Goal: Information Seeking & Learning: Check status

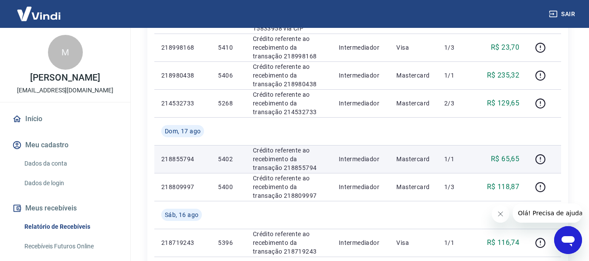
scroll to position [698, 0]
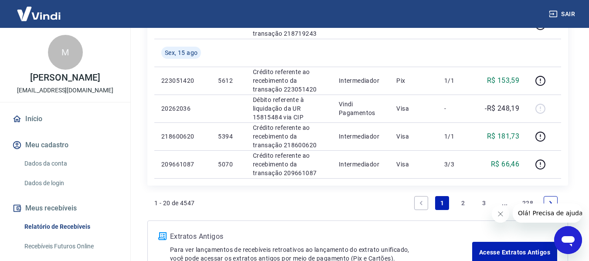
click at [459, 202] on link "2" at bounding box center [463, 203] width 14 height 14
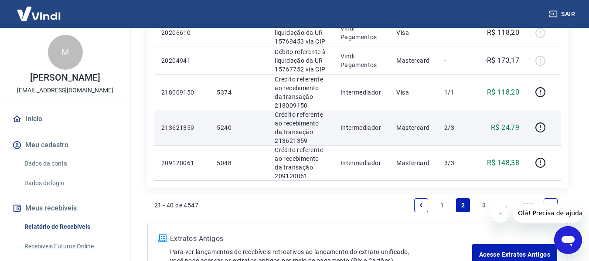
scroll to position [741, 0]
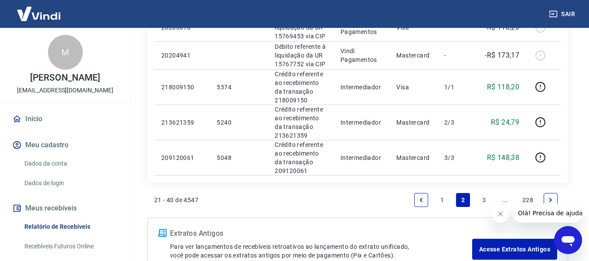
click at [482, 199] on link "3" at bounding box center [484, 200] width 14 height 14
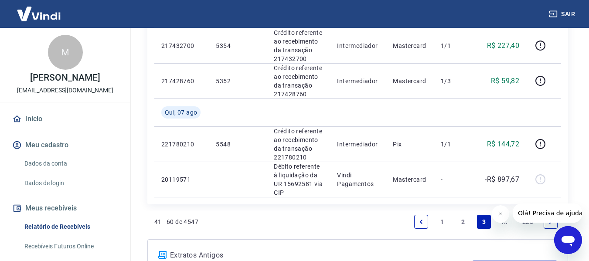
scroll to position [785, 0]
click at [459, 215] on link "2" at bounding box center [463, 222] width 14 height 14
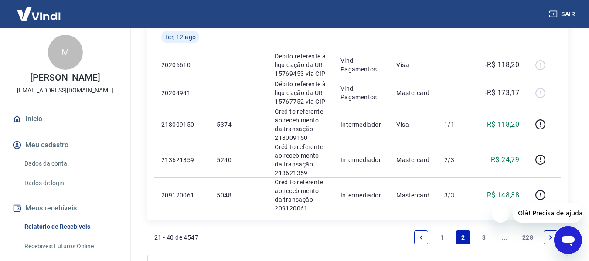
scroll to position [785, 0]
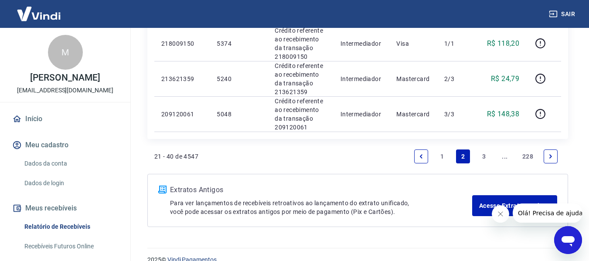
click at [482, 157] on link "3" at bounding box center [484, 157] width 14 height 14
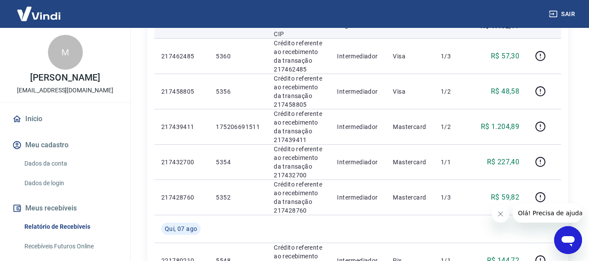
scroll to position [654, 0]
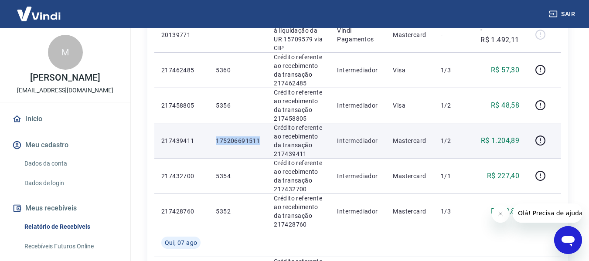
drag, startPoint x: 215, startPoint y: 103, endPoint x: 259, endPoint y: 106, distance: 44.1
click at [259, 123] on td "175206691511" at bounding box center [238, 140] width 58 height 35
copy p "175206691511"
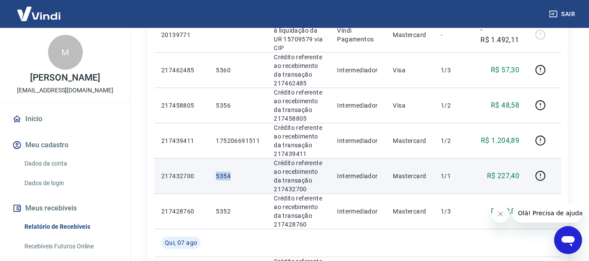
drag, startPoint x: 217, startPoint y: 139, endPoint x: 248, endPoint y: 138, distance: 31.0
click at [248, 172] on p "5354" at bounding box center [238, 176] width 44 height 9
copy p "5354"
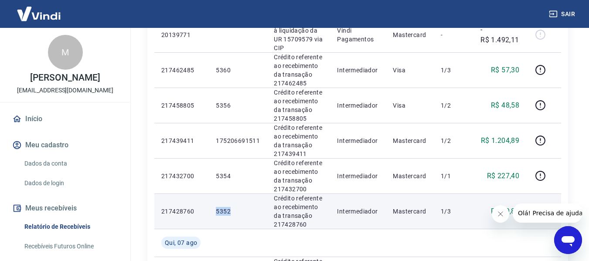
drag, startPoint x: 216, startPoint y: 174, endPoint x: 241, endPoint y: 178, distance: 25.2
click at [241, 207] on p "5352" at bounding box center [238, 211] width 44 height 9
copy p "5352"
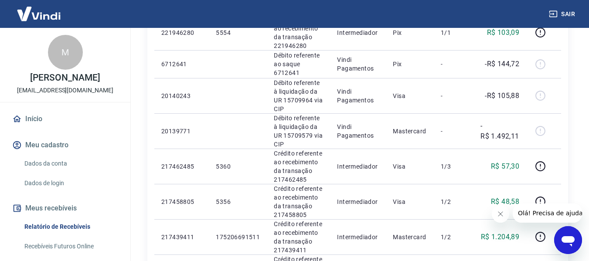
scroll to position [601, 0]
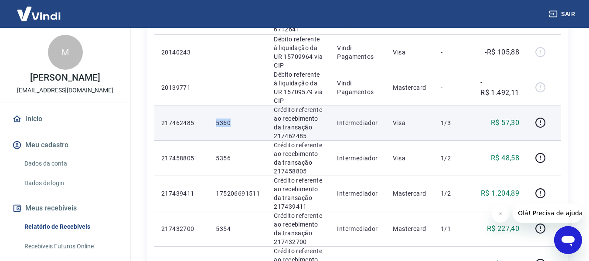
drag, startPoint x: 216, startPoint y: 86, endPoint x: 238, endPoint y: 89, distance: 22.0
click at [238, 119] on p "5360" at bounding box center [238, 123] width 44 height 9
copy p "5360"
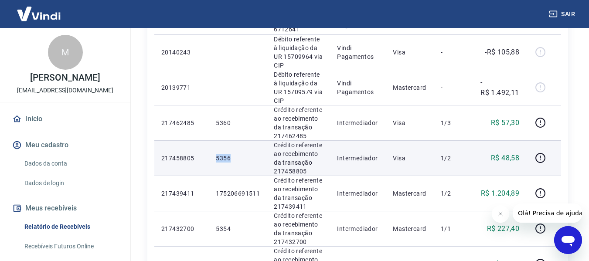
drag, startPoint x: 218, startPoint y: 120, endPoint x: 232, endPoint y: 123, distance: 14.6
click at [232, 154] on p "5356" at bounding box center [238, 158] width 44 height 9
copy p "5356"
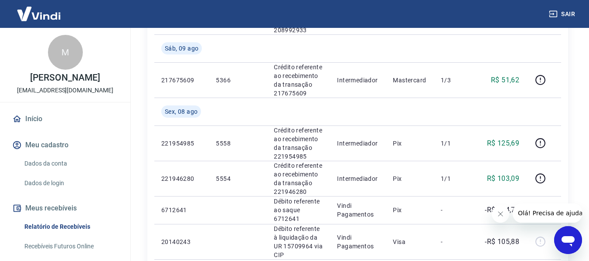
scroll to position [427, 0]
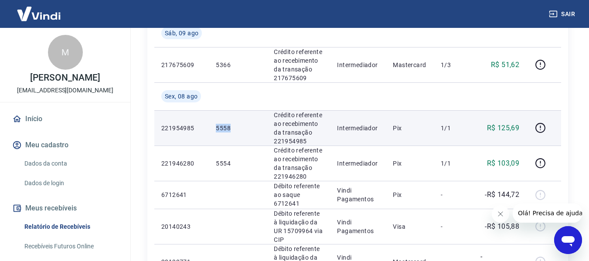
drag, startPoint x: 215, startPoint y: 106, endPoint x: 236, endPoint y: 105, distance: 20.9
click at [236, 110] on td "5558" at bounding box center [238, 127] width 58 height 35
copy p "5558"
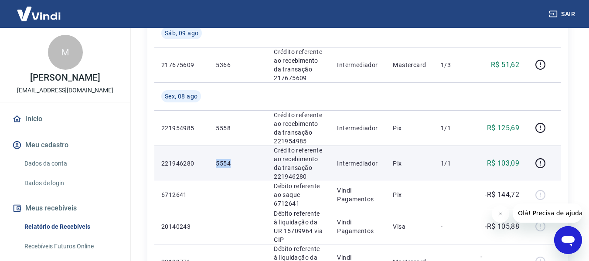
drag, startPoint x: 217, startPoint y: 141, endPoint x: 231, endPoint y: 142, distance: 14.4
click at [231, 159] on p "5554" at bounding box center [238, 163] width 44 height 9
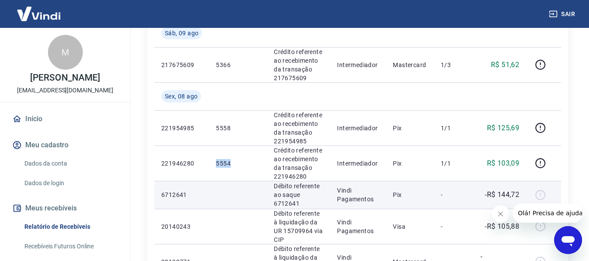
copy p "5554"
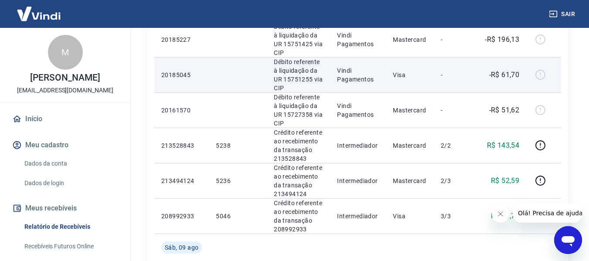
scroll to position [252, 0]
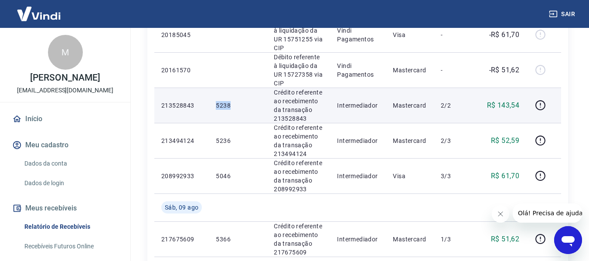
drag, startPoint x: 216, startPoint y: 84, endPoint x: 246, endPoint y: 84, distance: 29.7
click at [246, 101] on p "5238" at bounding box center [238, 105] width 44 height 9
copy p "5238"
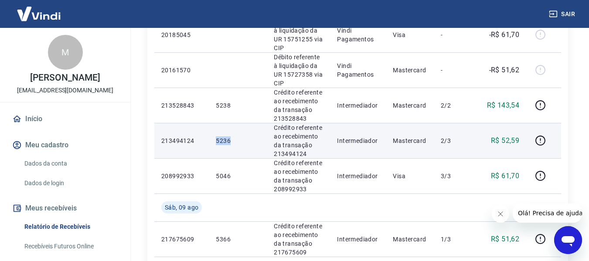
drag, startPoint x: 233, startPoint y: 119, endPoint x: 207, endPoint y: 119, distance: 25.7
click at [207, 123] on tr "213494124 5236 Crédito referente ao recebimento da transação 213494124 Intermed…" at bounding box center [357, 140] width 407 height 35
copy tr "5236"
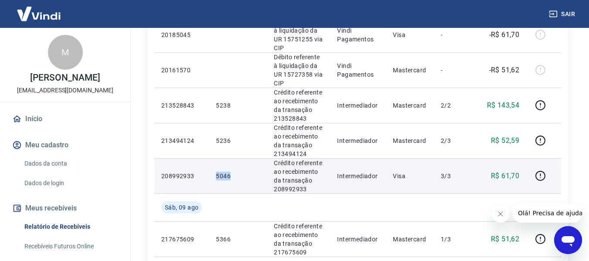
drag, startPoint x: 216, startPoint y: 154, endPoint x: 235, endPoint y: 152, distance: 18.4
click at [235, 172] on p "5046" at bounding box center [238, 176] width 44 height 9
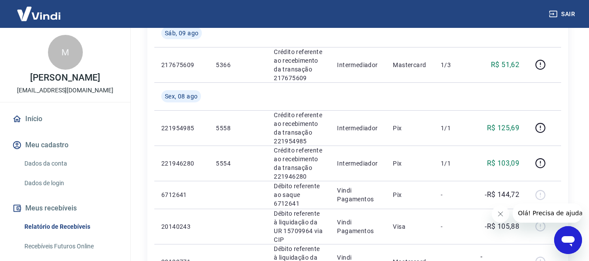
scroll to position [296, 0]
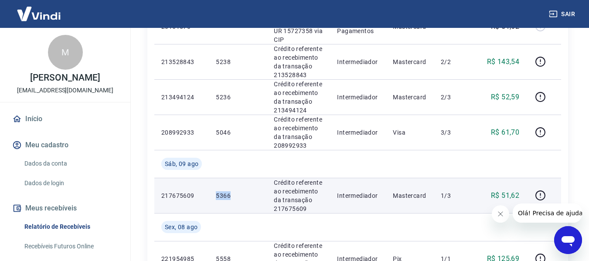
drag, startPoint x: 216, startPoint y: 173, endPoint x: 236, endPoint y: 174, distance: 19.7
click at [236, 191] on p "5366" at bounding box center [238, 195] width 44 height 9
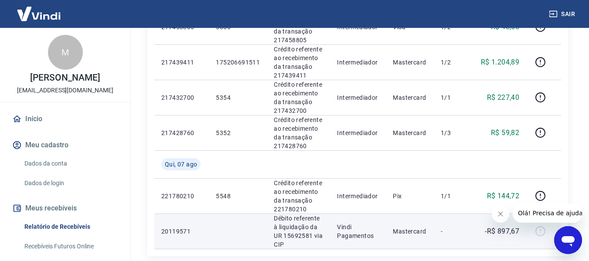
scroll to position [819, 0]
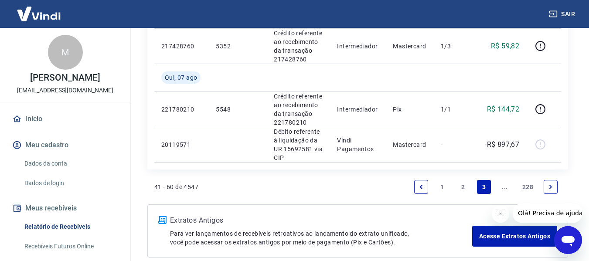
click at [459, 180] on link "2" at bounding box center [463, 187] width 14 height 14
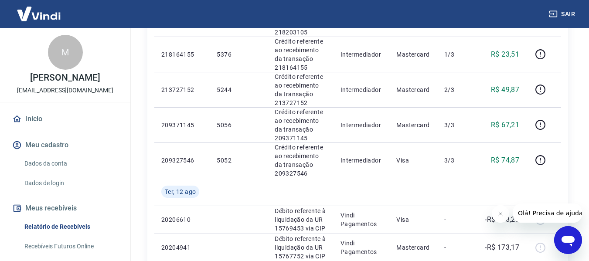
scroll to position [698, 0]
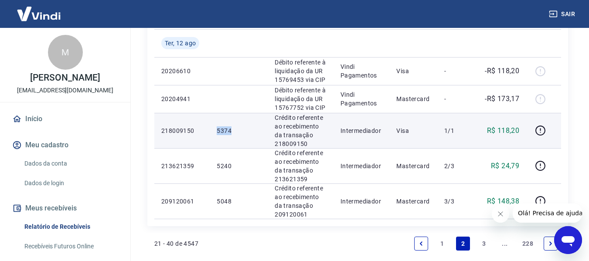
drag, startPoint x: 218, startPoint y: 130, endPoint x: 233, endPoint y: 130, distance: 15.7
click at [233, 130] on p "5374" at bounding box center [239, 130] width 44 height 9
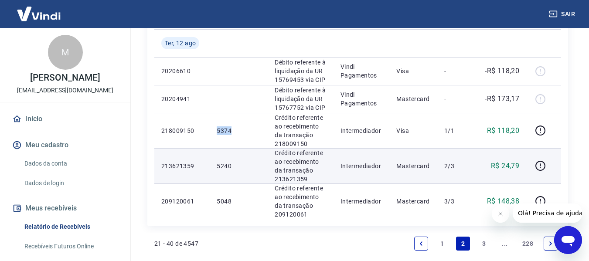
scroll to position [741, 0]
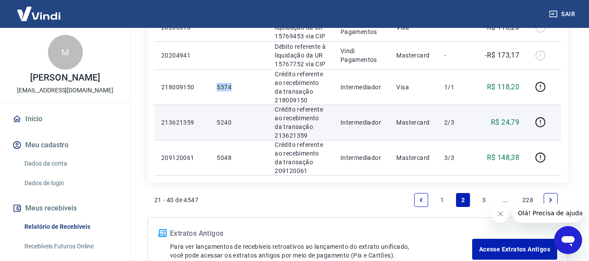
click at [262, 135] on td "5240" at bounding box center [239, 122] width 58 height 35
drag, startPoint x: 217, startPoint y: 123, endPoint x: 231, endPoint y: 121, distance: 14.1
click at [231, 121] on p "5240" at bounding box center [239, 122] width 44 height 9
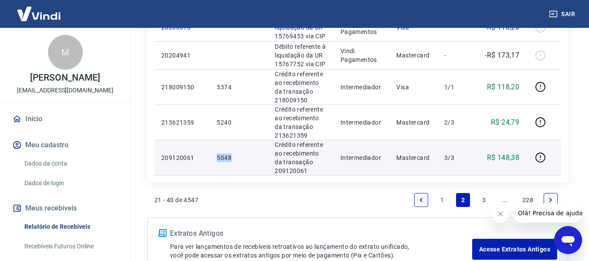
drag, startPoint x: 218, startPoint y: 158, endPoint x: 234, endPoint y: 157, distance: 16.6
click at [233, 156] on p "5048" at bounding box center [239, 157] width 44 height 9
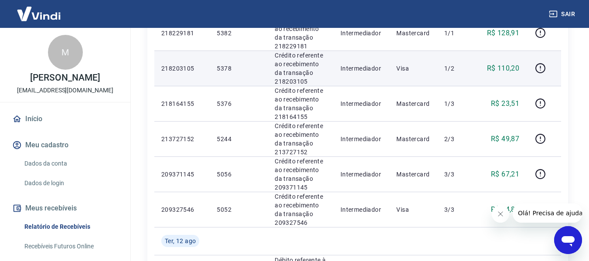
scroll to position [480, 0]
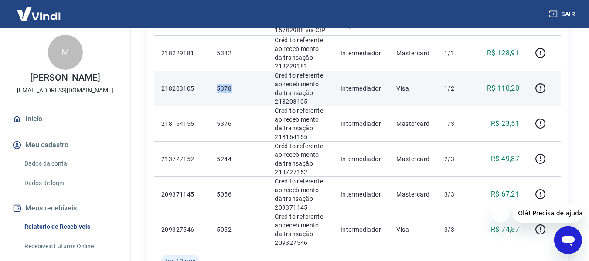
drag, startPoint x: 217, startPoint y: 89, endPoint x: 241, endPoint y: 89, distance: 24.4
click at [241, 89] on p "5378" at bounding box center [239, 88] width 44 height 9
click at [223, 94] on td "5378" at bounding box center [239, 88] width 58 height 35
click at [199, 89] on p "218203105" at bounding box center [181, 88] width 41 height 9
drag, startPoint x: 161, startPoint y: 88, endPoint x: 205, endPoint y: 90, distance: 43.2
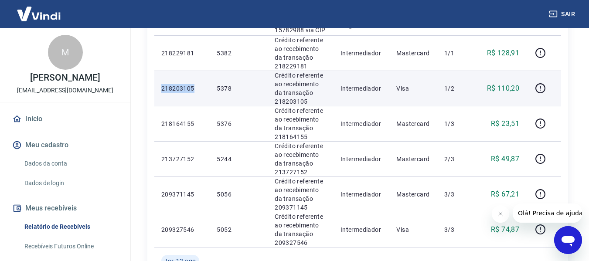
click at [205, 90] on td "218203105" at bounding box center [181, 88] width 55 height 35
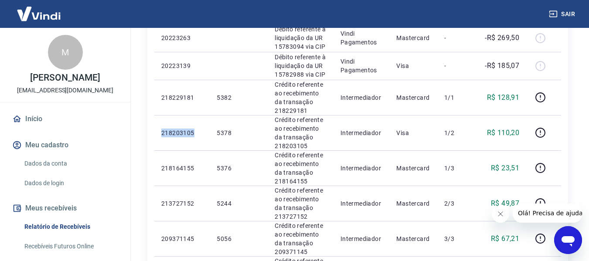
scroll to position [436, 0]
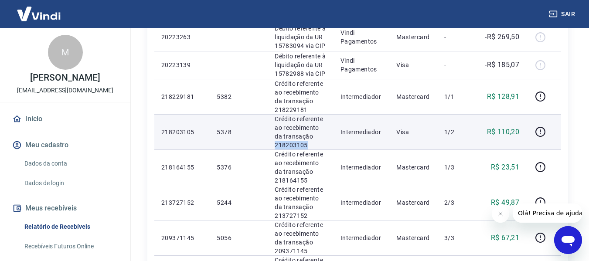
drag, startPoint x: 274, startPoint y: 143, endPoint x: 306, endPoint y: 144, distance: 32.3
click at [306, 144] on p "Crédito referente ao recebimento da transação 218203105" at bounding box center [301, 132] width 52 height 35
click at [263, 135] on td "5378" at bounding box center [239, 131] width 58 height 35
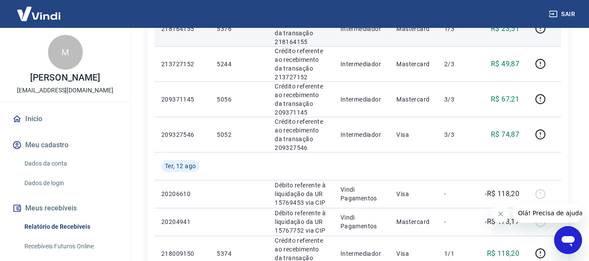
scroll to position [567, 0]
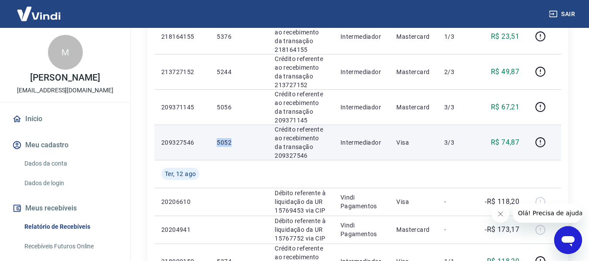
drag, startPoint x: 218, startPoint y: 144, endPoint x: 238, endPoint y: 143, distance: 20.1
click at [238, 143] on p "5052" at bounding box center [239, 142] width 44 height 9
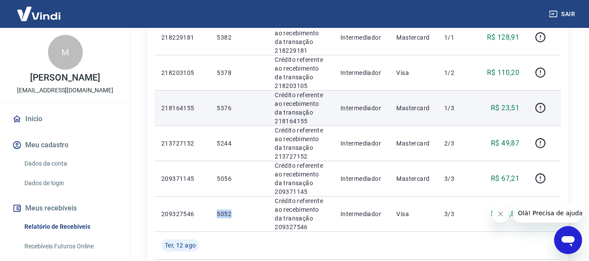
scroll to position [436, 0]
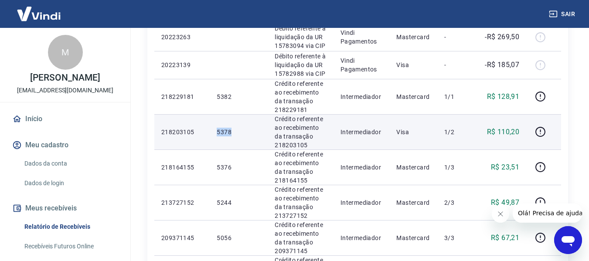
drag, startPoint x: 218, startPoint y: 133, endPoint x: 229, endPoint y: 133, distance: 11.8
click at [229, 133] on p "5378" at bounding box center [239, 132] width 44 height 9
drag, startPoint x: 214, startPoint y: 133, endPoint x: 228, endPoint y: 134, distance: 13.6
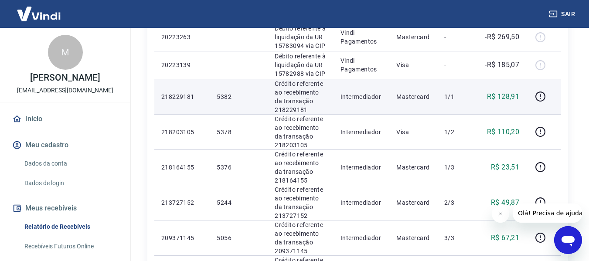
click at [399, 104] on td "Mastercard" at bounding box center [413, 96] width 48 height 35
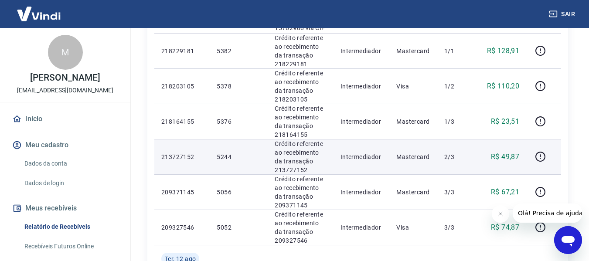
scroll to position [523, 0]
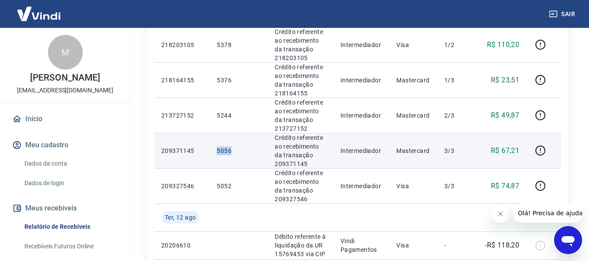
drag, startPoint x: 216, startPoint y: 151, endPoint x: 236, endPoint y: 151, distance: 20.5
click at [236, 151] on td "5056" at bounding box center [239, 150] width 58 height 35
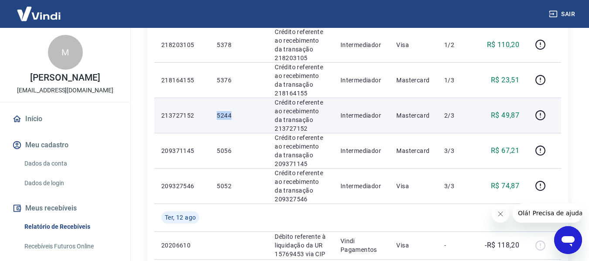
drag, startPoint x: 217, startPoint y: 116, endPoint x: 235, endPoint y: 116, distance: 18.3
click at [235, 116] on p "5244" at bounding box center [239, 115] width 44 height 9
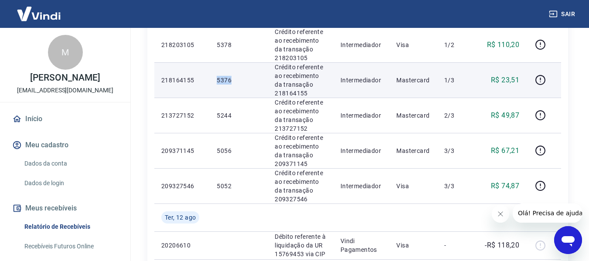
drag, startPoint x: 217, startPoint y: 80, endPoint x: 232, endPoint y: 80, distance: 15.7
click at [232, 80] on p "5376" at bounding box center [239, 80] width 44 height 9
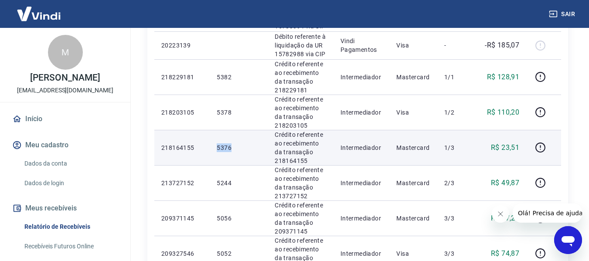
scroll to position [436, 0]
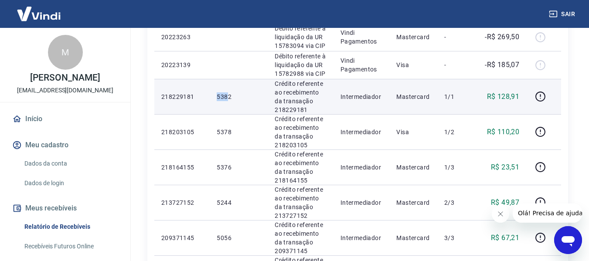
drag, startPoint x: 218, startPoint y: 97, endPoint x: 229, endPoint y: 96, distance: 10.9
click at [229, 96] on p "5382" at bounding box center [239, 96] width 44 height 9
click at [229, 108] on td "5382" at bounding box center [239, 96] width 58 height 35
drag, startPoint x: 216, startPoint y: 99, endPoint x: 236, endPoint y: 99, distance: 19.6
click at [236, 99] on p "5382" at bounding box center [239, 96] width 44 height 9
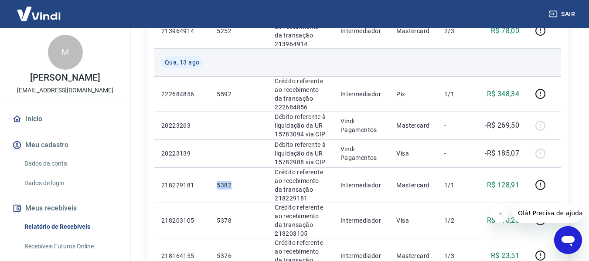
scroll to position [305, 0]
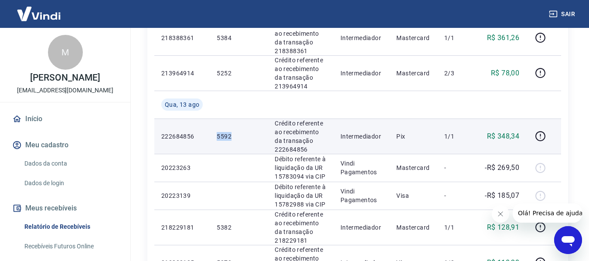
drag, startPoint x: 217, startPoint y: 136, endPoint x: 232, endPoint y: 136, distance: 15.3
click at [232, 136] on p "5592" at bounding box center [239, 136] width 44 height 9
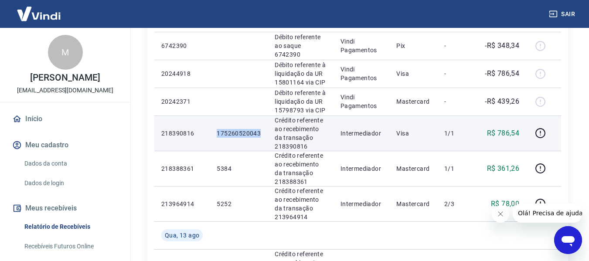
drag, startPoint x: 216, startPoint y: 134, endPoint x: 263, endPoint y: 131, distance: 47.2
click at [263, 131] on td "175260520043" at bounding box center [239, 133] width 58 height 35
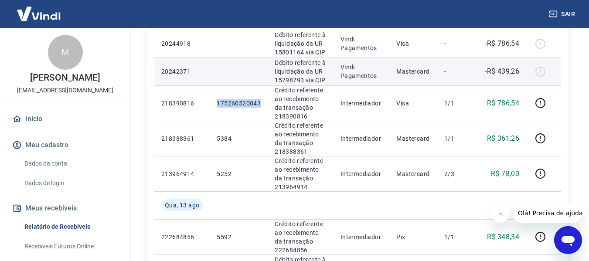
scroll to position [218, 0]
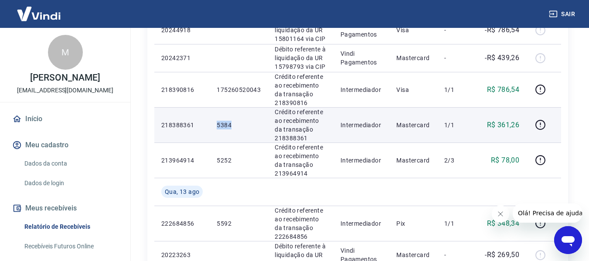
drag, startPoint x: 230, startPoint y: 125, endPoint x: 235, endPoint y: 125, distance: 5.2
click at [235, 125] on p "5384" at bounding box center [239, 125] width 44 height 9
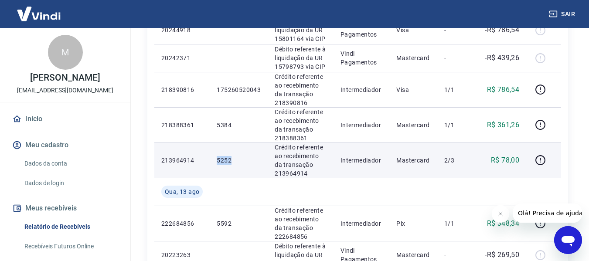
drag, startPoint x: 217, startPoint y: 160, endPoint x: 239, endPoint y: 157, distance: 22.4
click at [239, 157] on p "5252" at bounding box center [239, 160] width 44 height 9
